Goal: Task Accomplishment & Management: Use online tool/utility

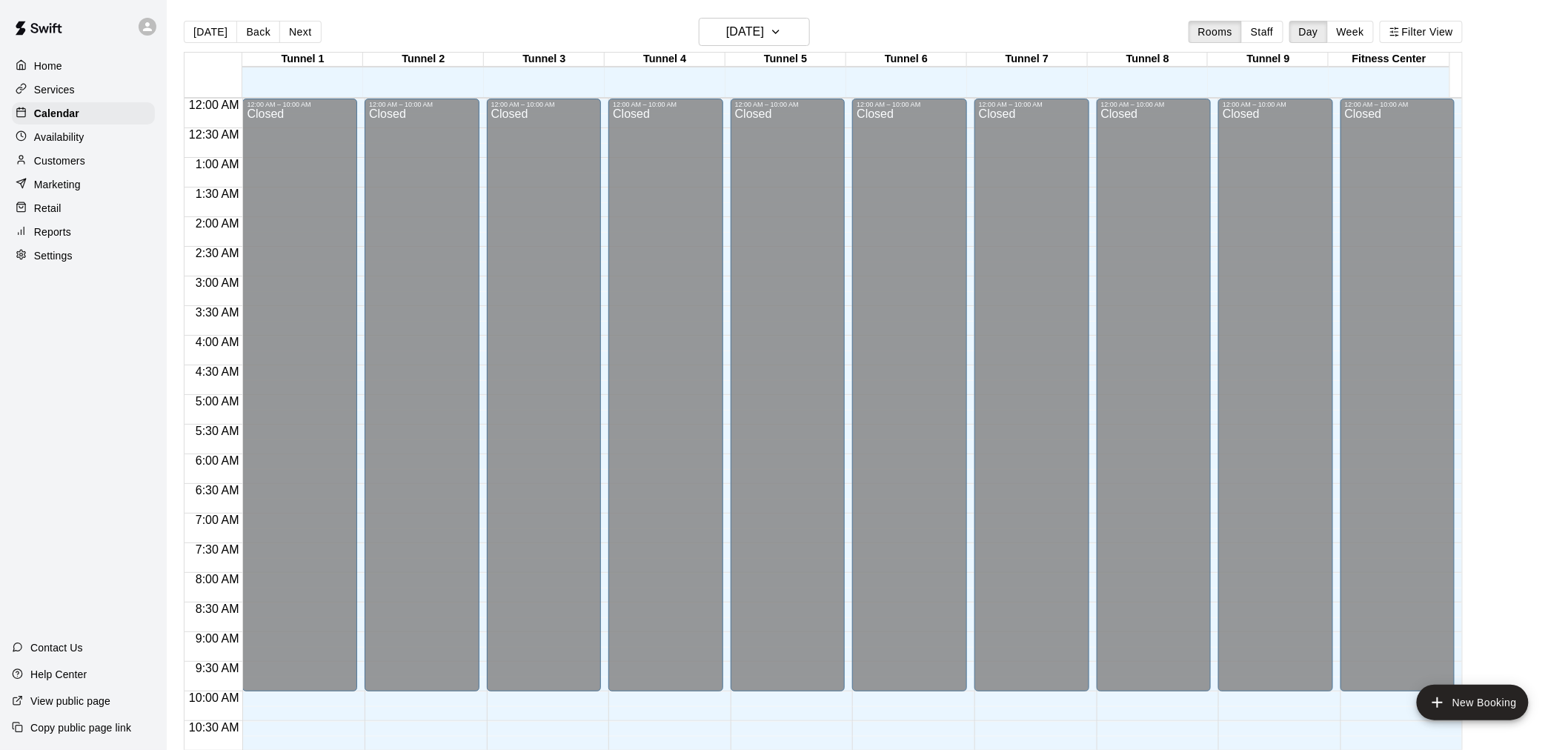
scroll to position [710, 0]
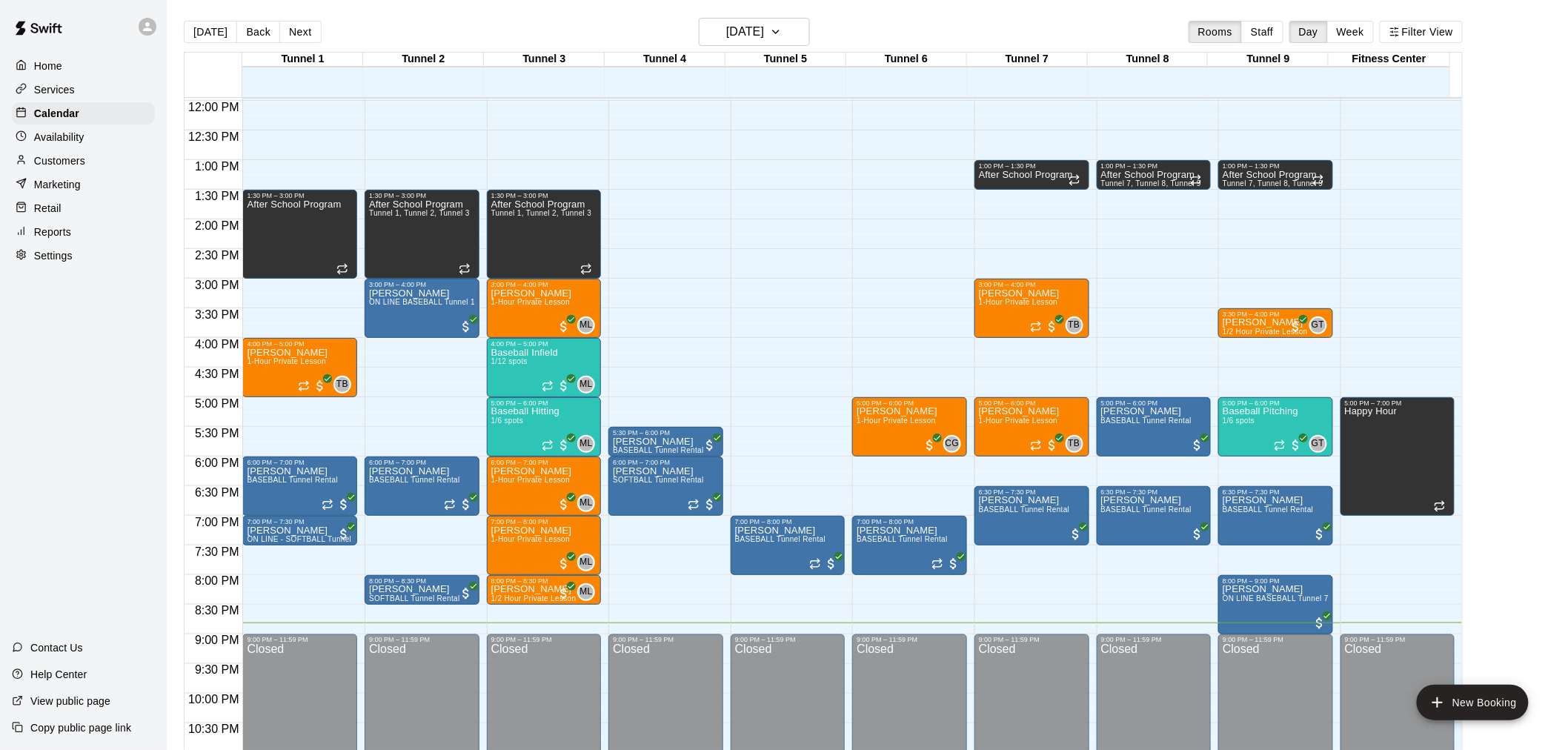
click at [62, 239] on p "Reports" at bounding box center [52, 232] width 37 height 14
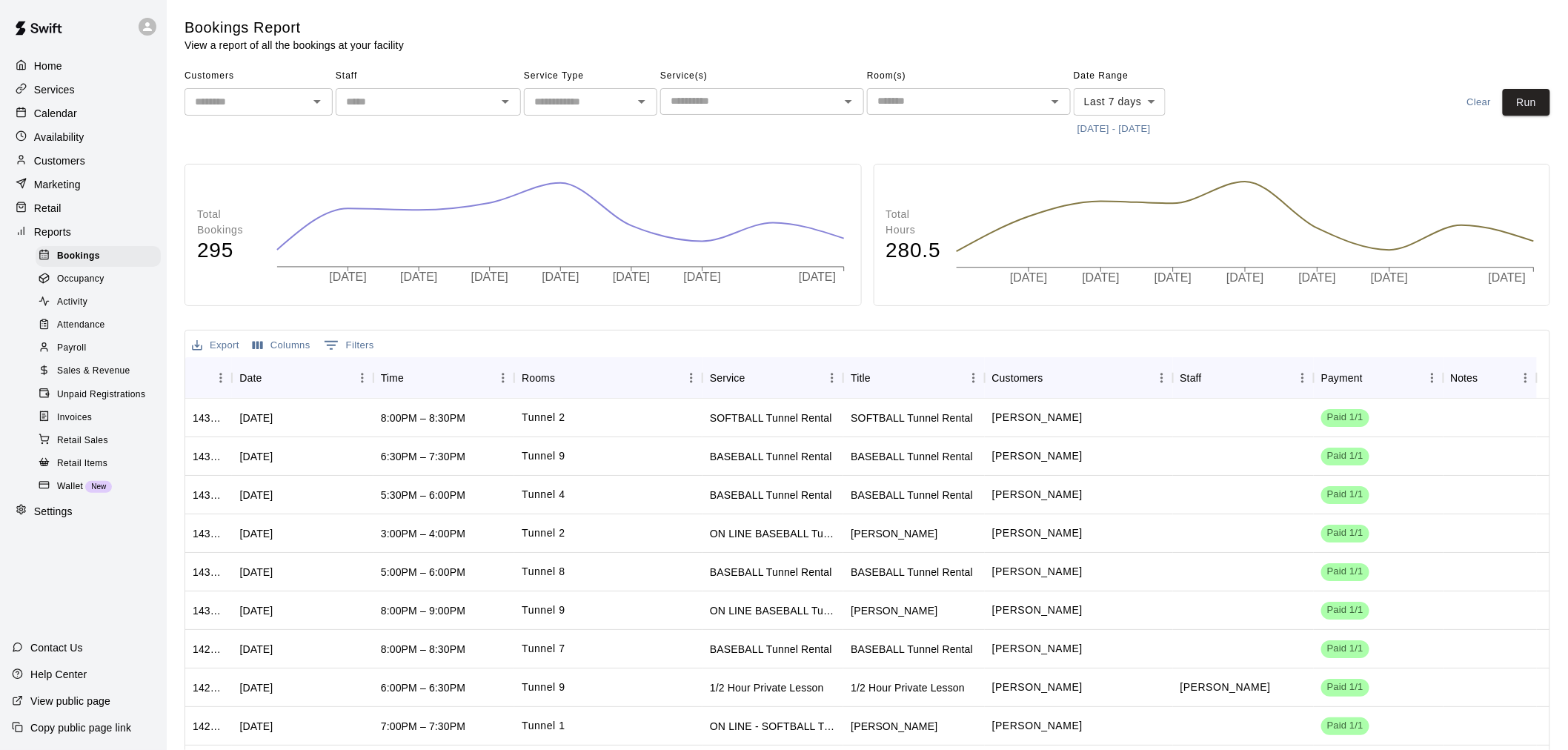
click at [96, 403] on span "Unpaid Registrations" at bounding box center [101, 394] width 88 height 14
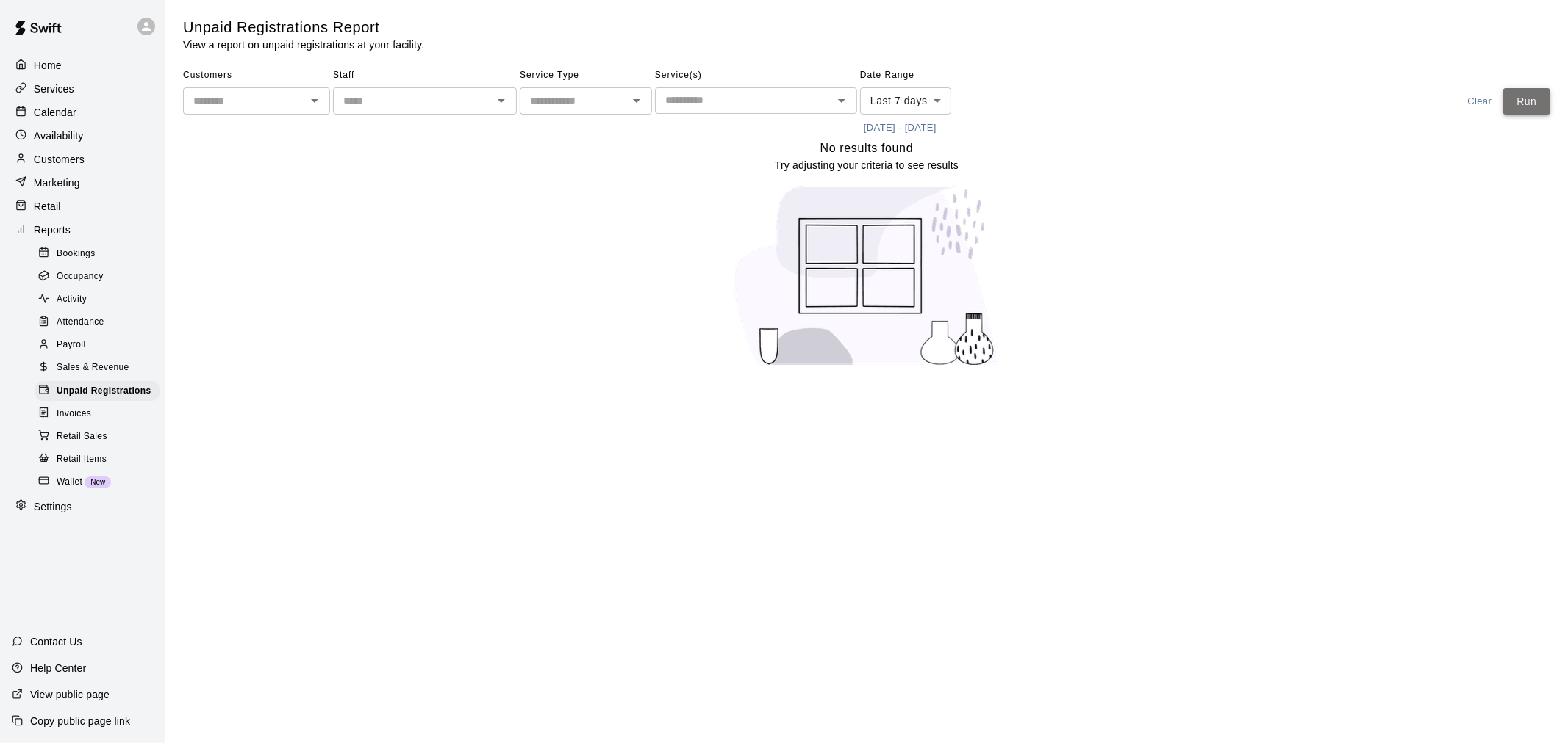
click at [1517, 91] on button "Run" at bounding box center [1526, 102] width 47 height 28
click at [50, 120] on p "Calendar" at bounding box center [54, 111] width 43 height 14
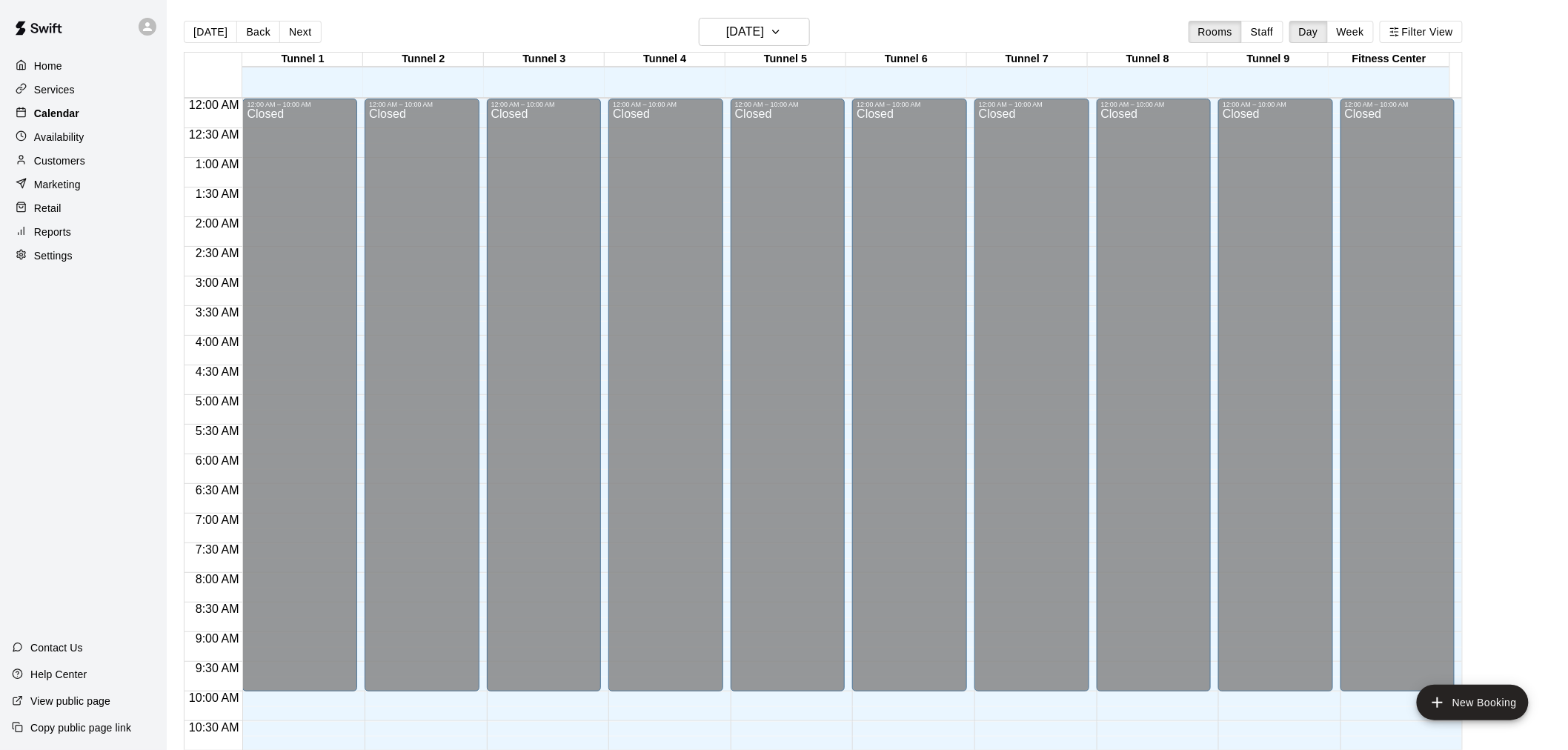
scroll to position [710, 0]
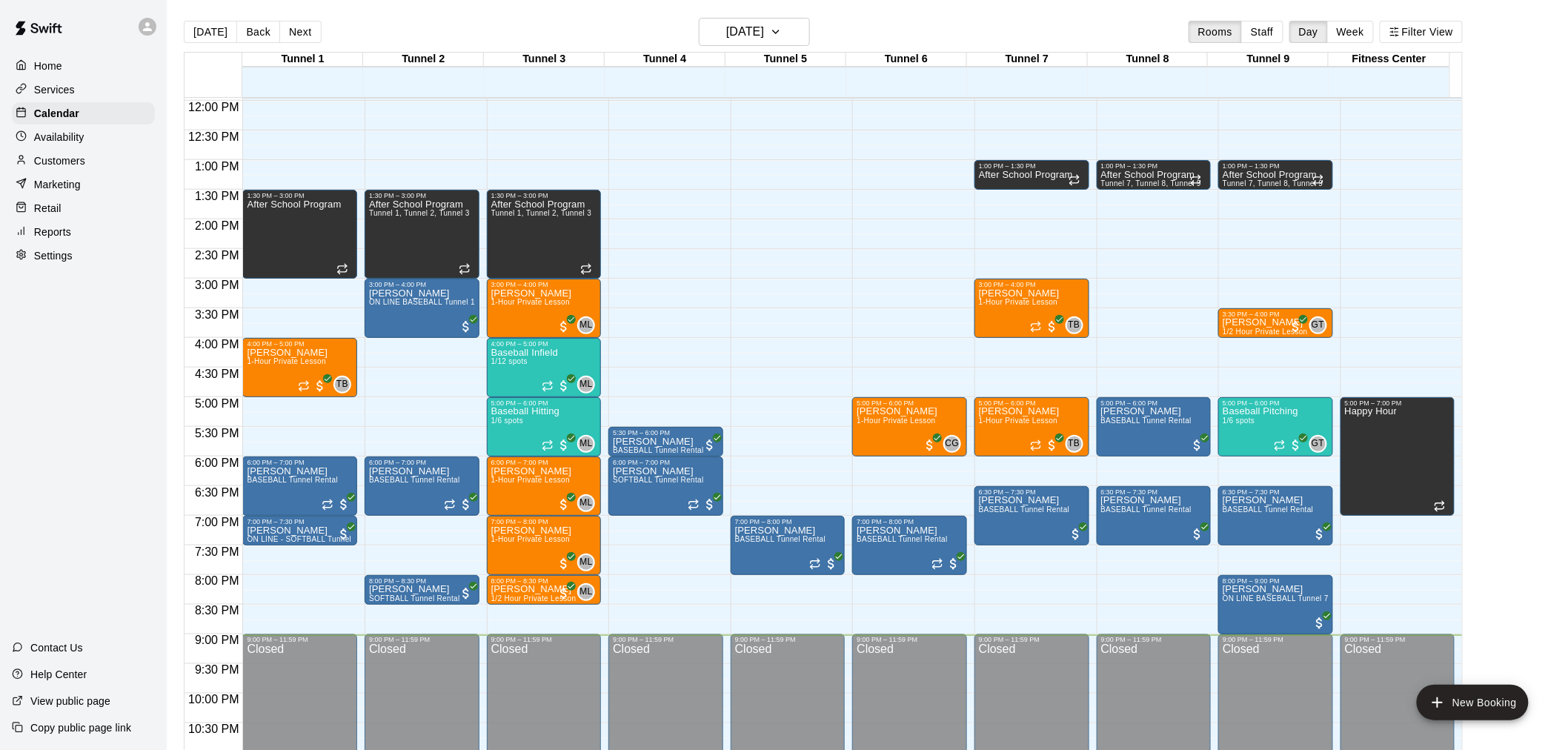
click at [310, 121] on div "Home Services Calendar Availability Customers Marketing Retail Reports Settings…" at bounding box center [784, 387] width 1568 height 774
